Goal: Browse casually

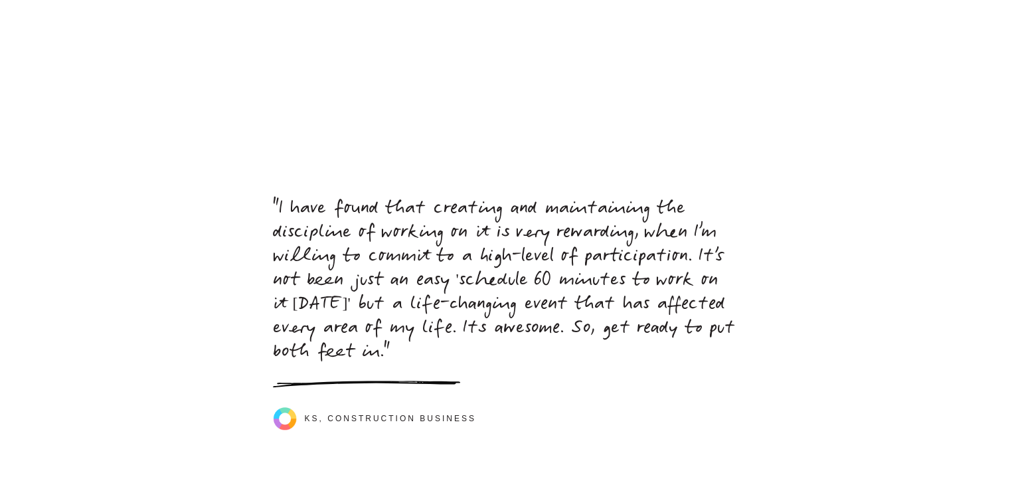
scroll to position [6075, 0]
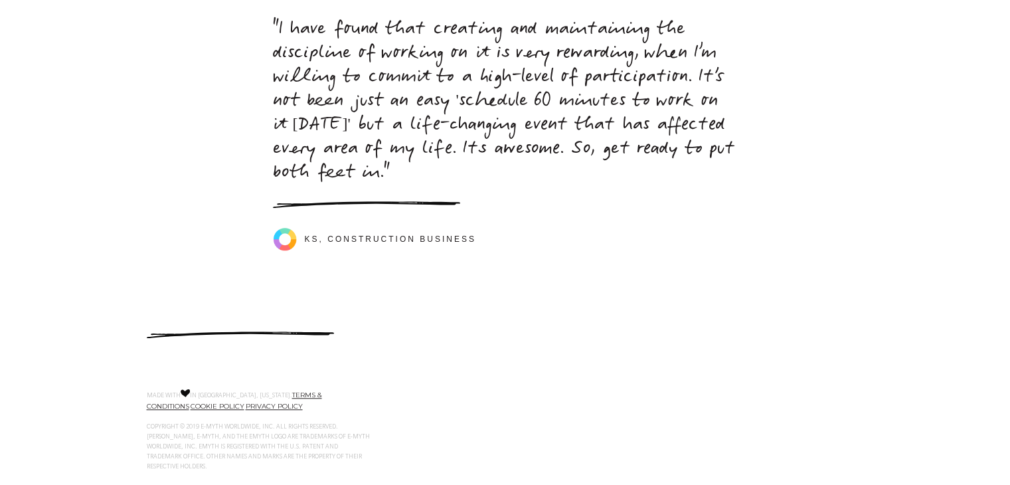
click at [584, 258] on div ""I have found that creating and maintaining the discipline of working on it is …" at bounding box center [505, 155] width 1010 height 272
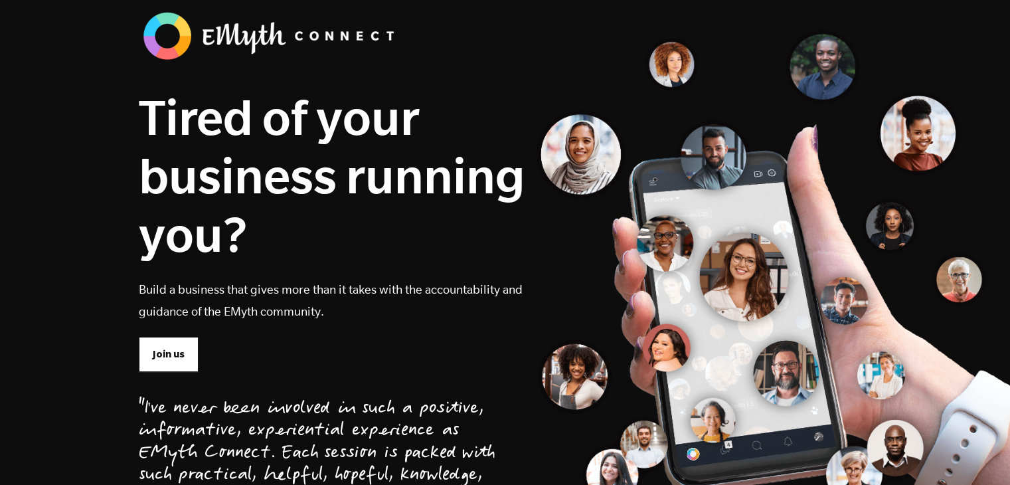
scroll to position [71, 0]
click at [469, 237] on h1 "Tired of your business running you?" at bounding box center [332, 175] width 386 height 175
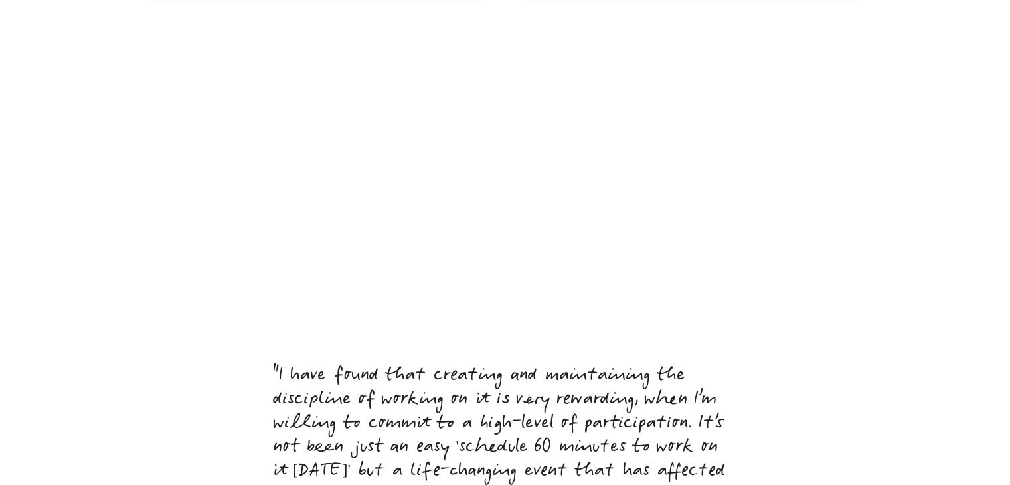
scroll to position [5729, 0]
click at [499, 390] on span ""I have found that creating and maintaining the discipline of working on it is …" at bounding box center [504, 447] width 462 height 169
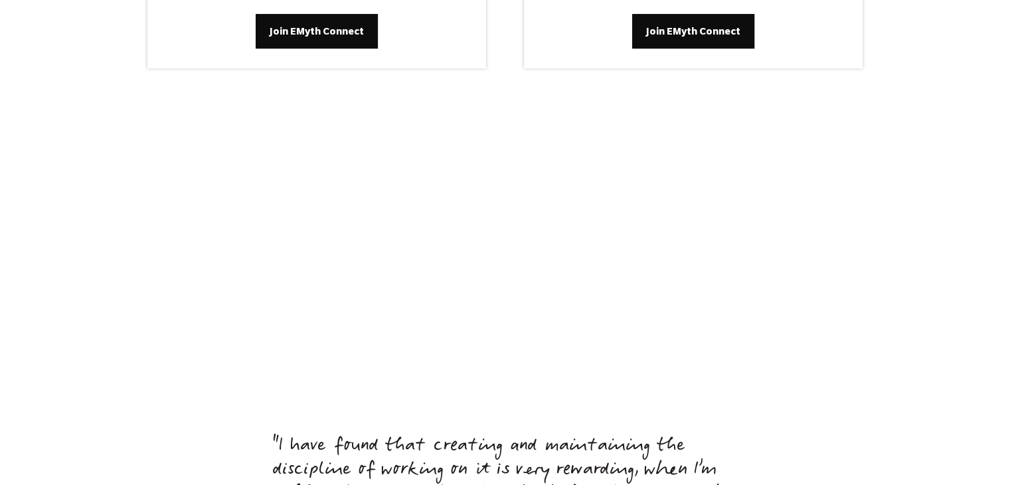
scroll to position [5658, 0]
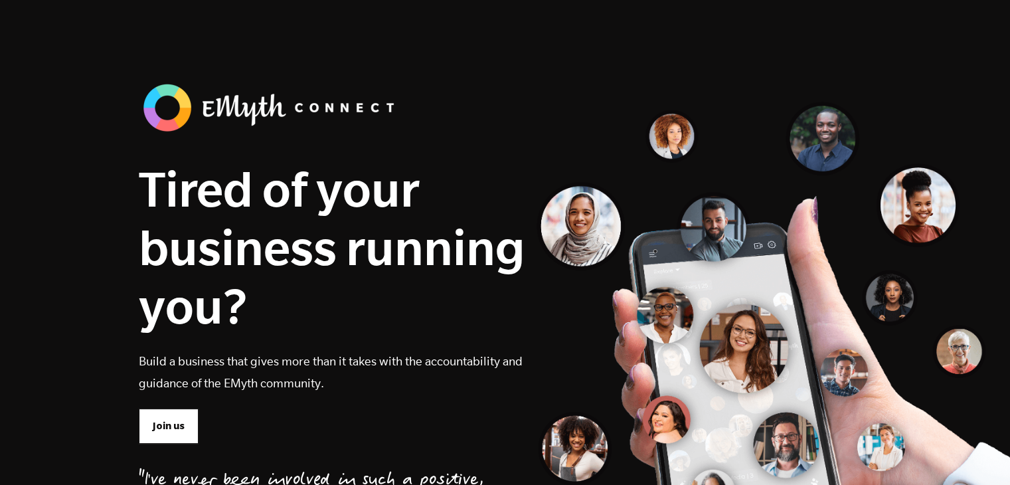
scroll to position [0, 0]
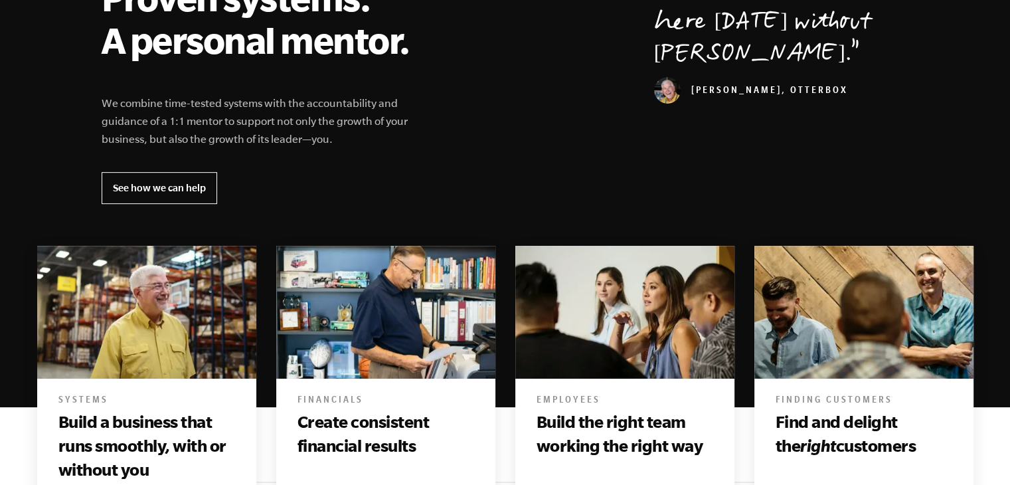
scroll to position [552, 0]
